Goal: Task Accomplishment & Management: Complete application form

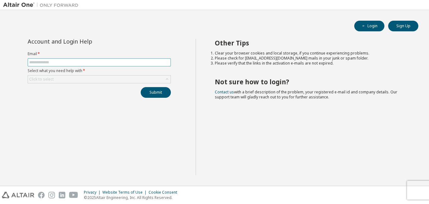
click at [62, 60] on input "text" at bounding box center [99, 62] width 140 height 5
type input "**********"
click at [57, 78] on div "Click to select" at bounding box center [99, 80] width 142 height 8
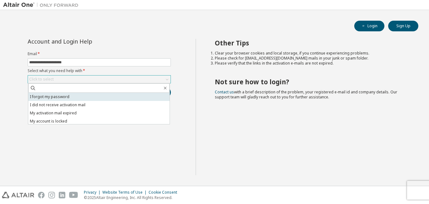
click at [79, 97] on li "I forgot my password" at bounding box center [98, 97] width 141 height 8
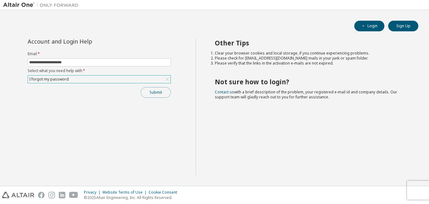
click at [150, 91] on button "Submit" at bounding box center [156, 92] width 30 height 11
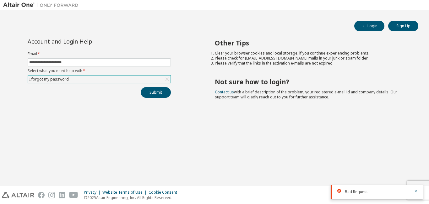
click at [413, 189] on div at bounding box center [414, 192] width 8 height 6
click at [417, 191] on icon "button" at bounding box center [415, 191] width 4 height 4
click at [422, 189] on div "Privacy Website Terms of Use Cookie Consent © 2025 Altair Engineering, Inc. All…" at bounding box center [214, 195] width 429 height 18
click at [278, 78] on h2 "Not sure how to login?" at bounding box center [311, 82] width 192 height 8
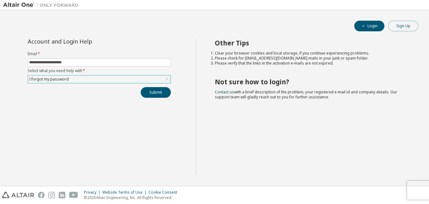
click at [398, 23] on button "Sign Up" at bounding box center [403, 26] width 30 height 11
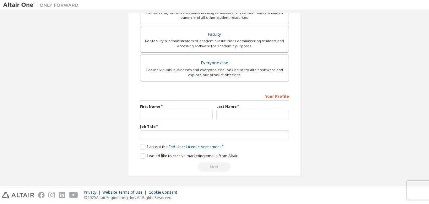
scroll to position [162, 0]
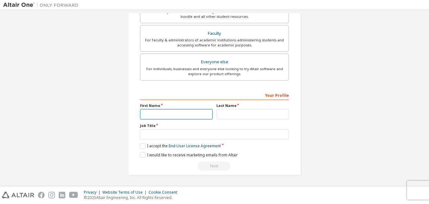
click at [150, 114] on input "text" at bounding box center [176, 114] width 72 height 10
type input "*********"
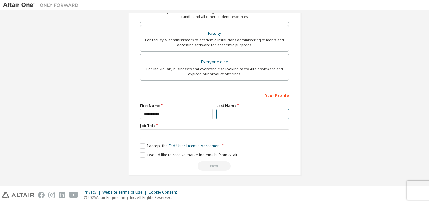
click at [232, 113] on input "text" at bounding box center [252, 114] width 72 height 10
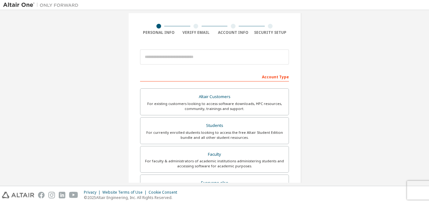
scroll to position [37, 0]
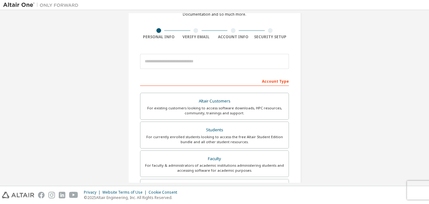
click at [194, 32] on div at bounding box center [195, 30] width 5 height 5
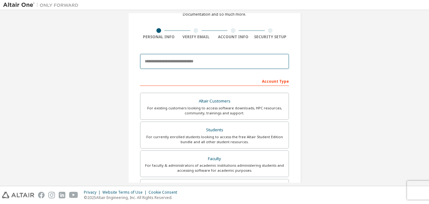
click at [183, 58] on input "email" at bounding box center [214, 61] width 149 height 15
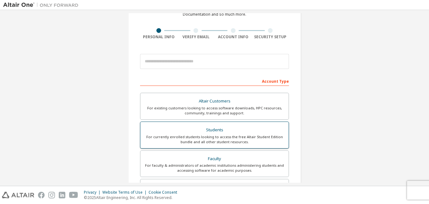
click at [208, 133] on div "Students" at bounding box center [214, 130] width 141 height 9
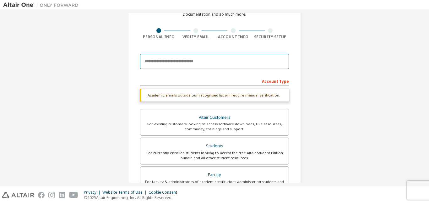
click at [182, 67] on input "email" at bounding box center [214, 61] width 149 height 15
type input "**********"
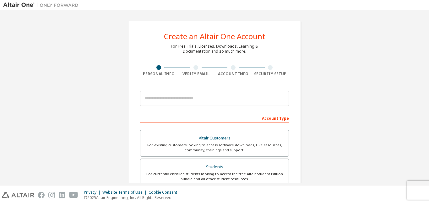
click at [194, 72] on div "Verify Email" at bounding box center [195, 74] width 37 height 5
click at [189, 99] on input "email" at bounding box center [214, 98] width 149 height 15
type input "**********"
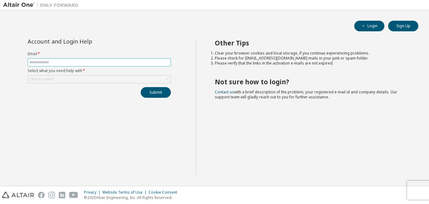
click at [98, 62] on input "text" at bounding box center [99, 62] width 140 height 5
type input "**********"
click at [169, 80] on icon at bounding box center [167, 79] width 6 height 6
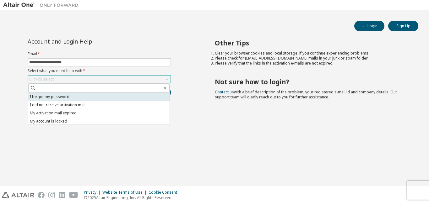
click at [99, 98] on li "I forgot my password" at bounding box center [98, 97] width 141 height 8
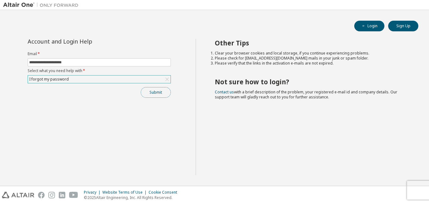
click at [155, 95] on button "Submit" at bounding box center [156, 92] width 30 height 11
click at [159, 95] on button "Submit" at bounding box center [156, 92] width 30 height 11
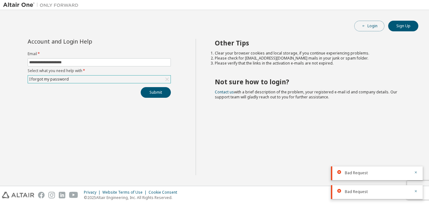
click at [370, 29] on button "Login" at bounding box center [369, 26] width 30 height 11
